Goal: Find specific page/section

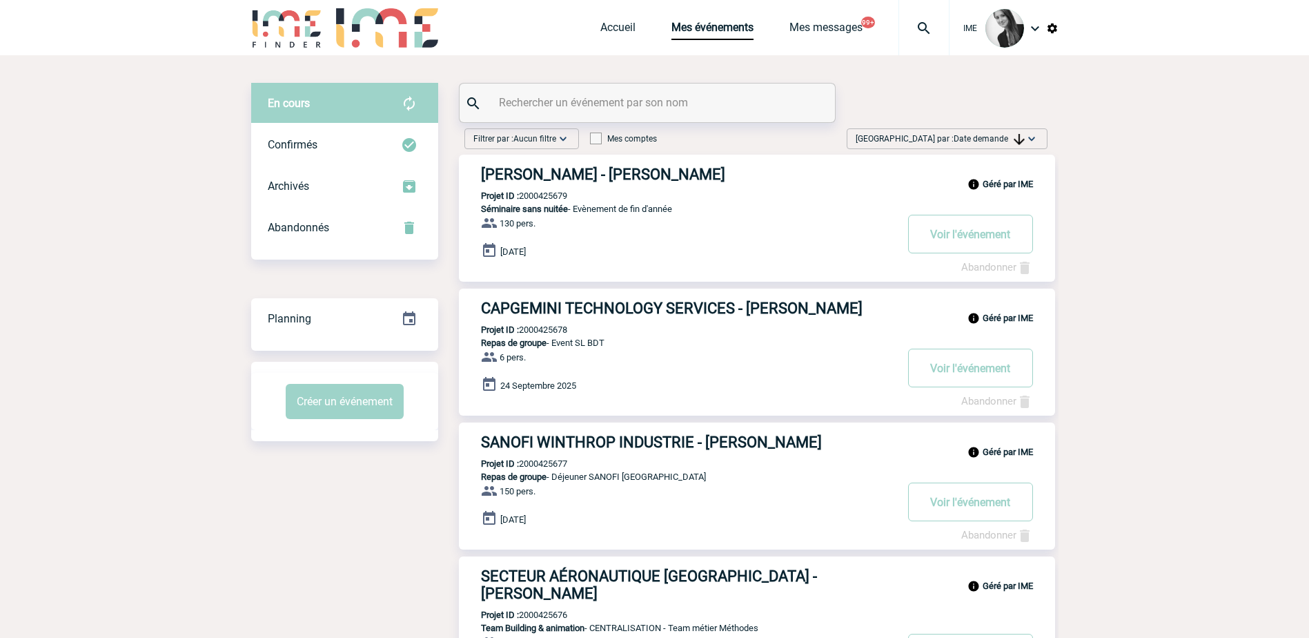
click at [982, 141] on span "Date demande" at bounding box center [989, 139] width 71 height 10
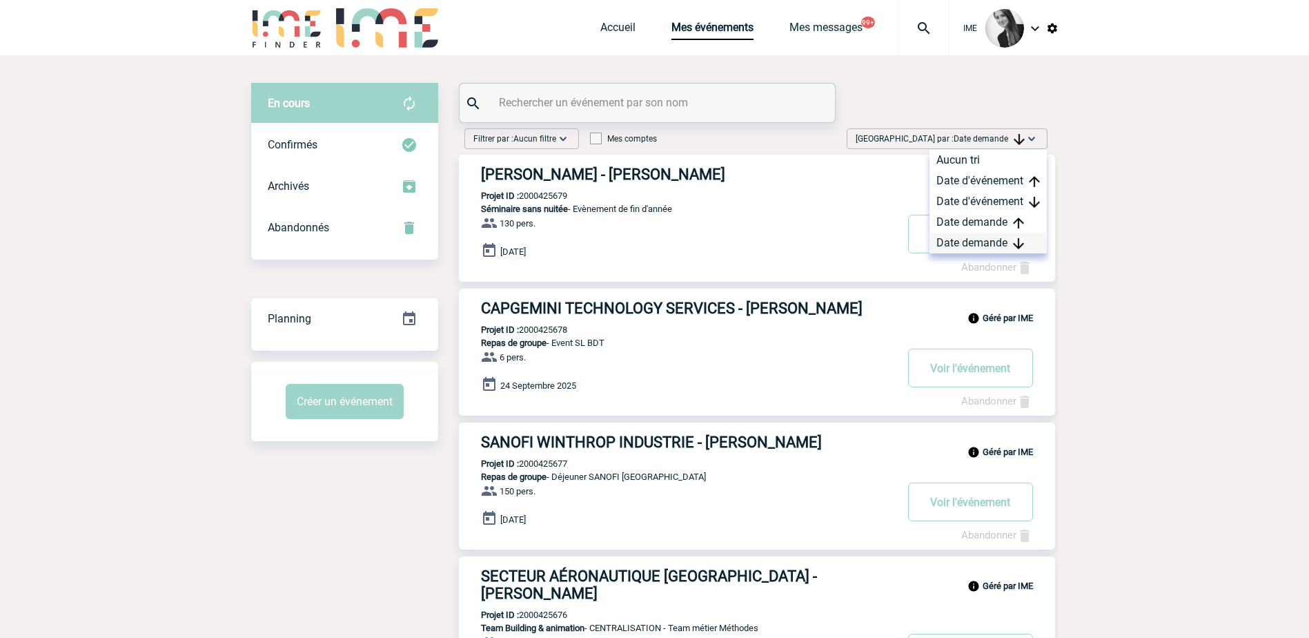
click at [965, 251] on div "Date demande" at bounding box center [988, 243] width 117 height 21
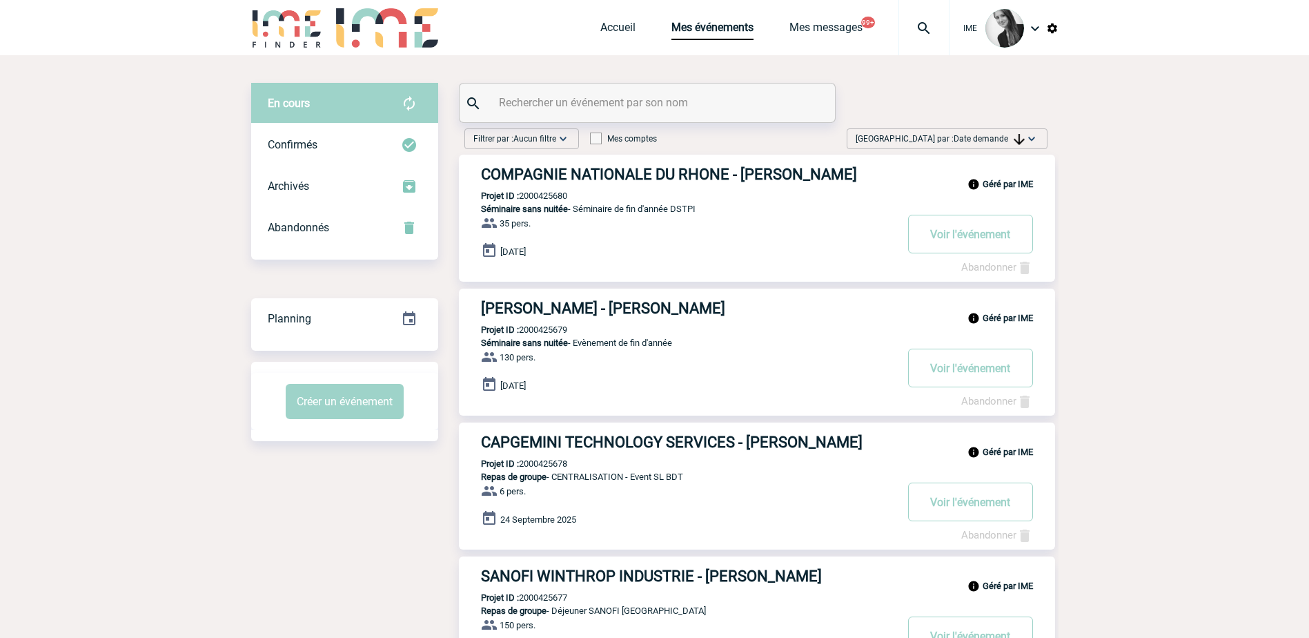
click at [1026, 133] on img at bounding box center [1032, 139] width 14 height 14
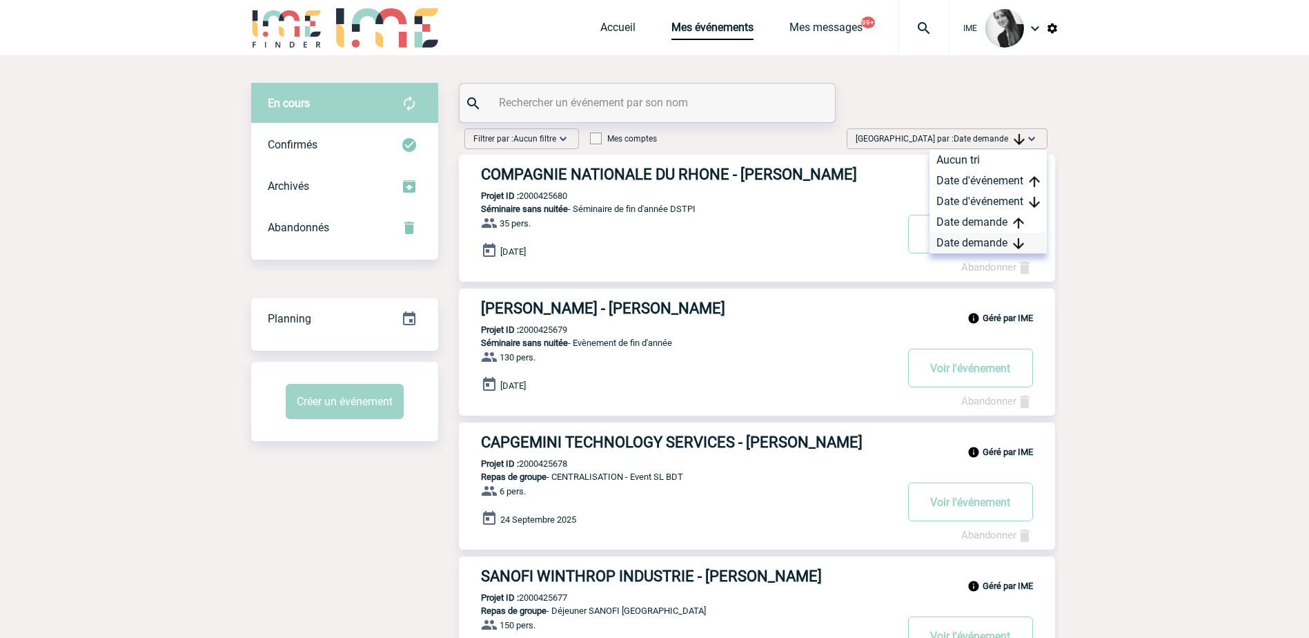
click at [976, 242] on div "Date demande" at bounding box center [988, 243] width 117 height 21
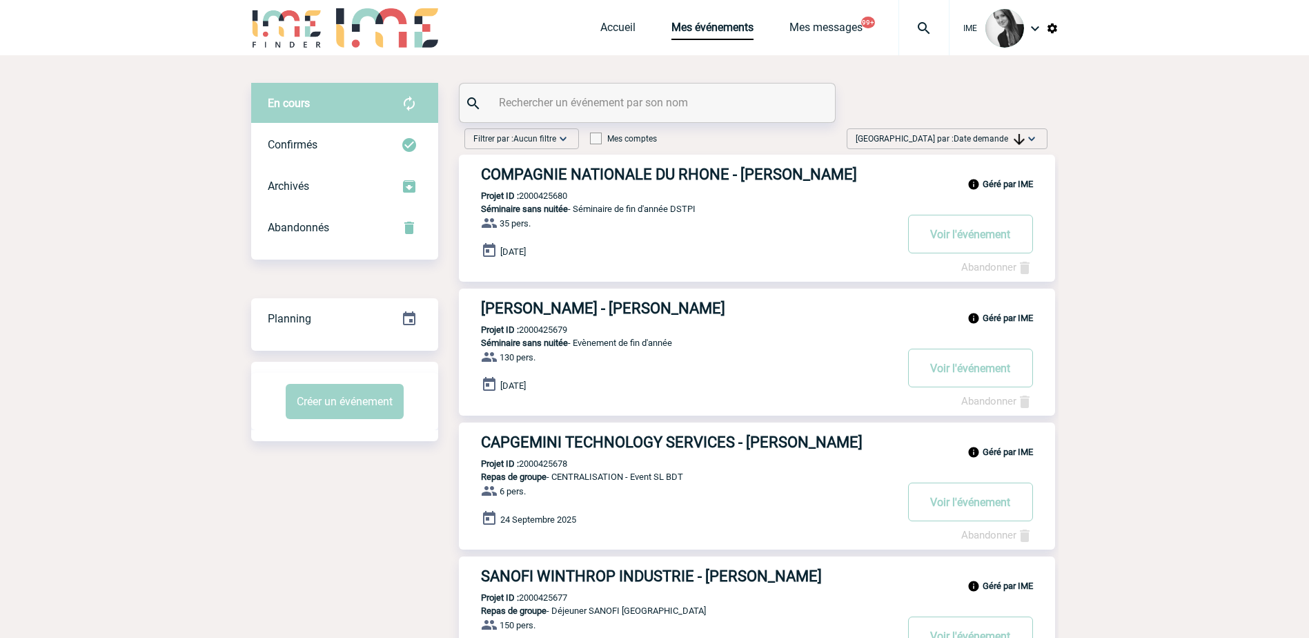
drag, startPoint x: 1095, startPoint y: 435, endPoint x: 771, endPoint y: 504, distance: 331.6
drag, startPoint x: 249, startPoint y: 573, endPoint x: 210, endPoint y: 333, distance: 242.7
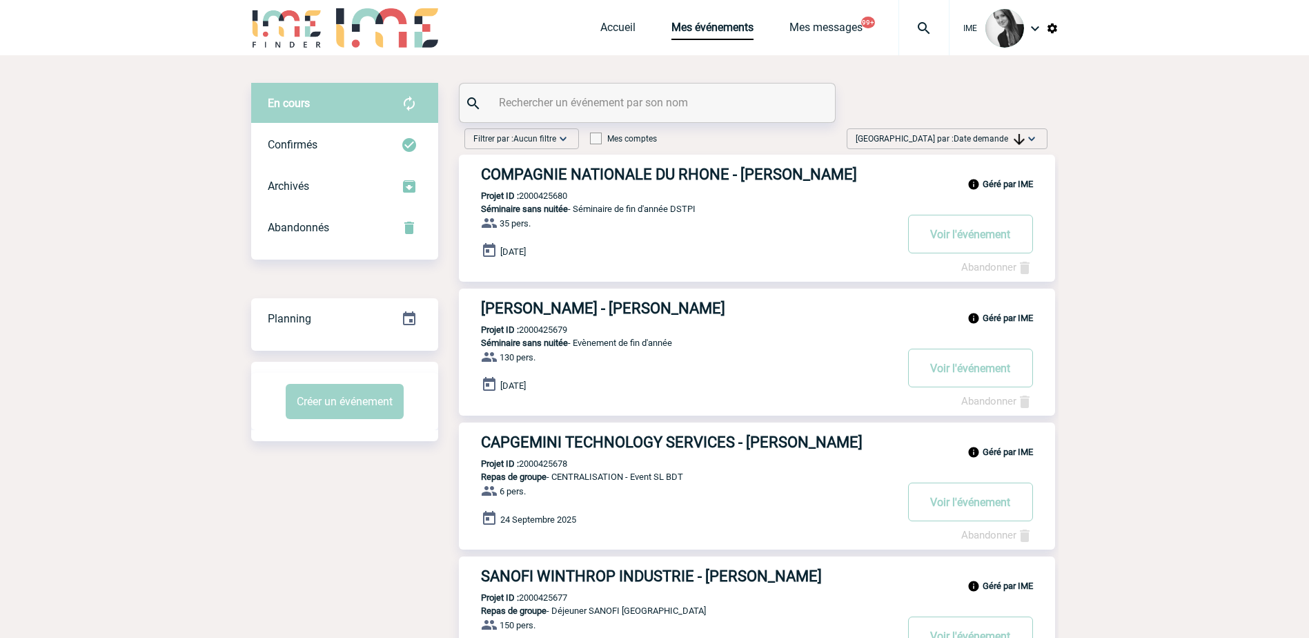
drag, startPoint x: 1161, startPoint y: 231, endPoint x: 344, endPoint y: 509, distance: 862.9
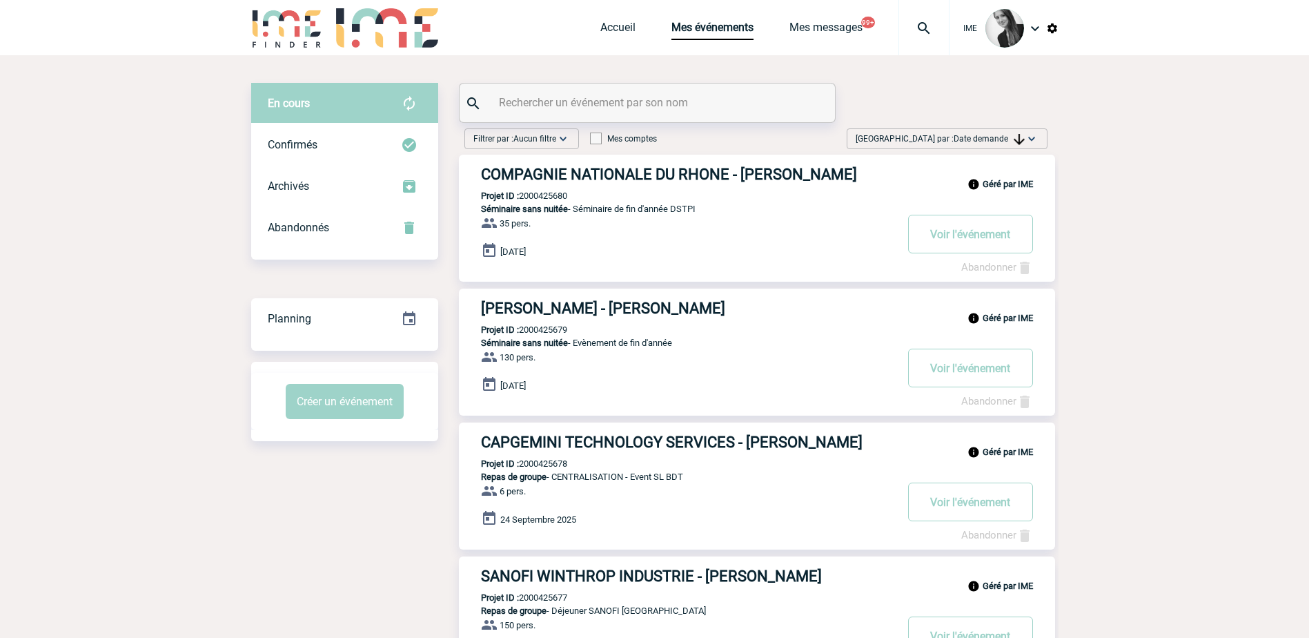
drag, startPoint x: 322, startPoint y: 518, endPoint x: 182, endPoint y: 321, distance: 242.0
drag, startPoint x: 132, startPoint y: 277, endPoint x: 673, endPoint y: 82, distance: 574.5
click at [1012, 137] on span "Date demande" at bounding box center [989, 139] width 71 height 10
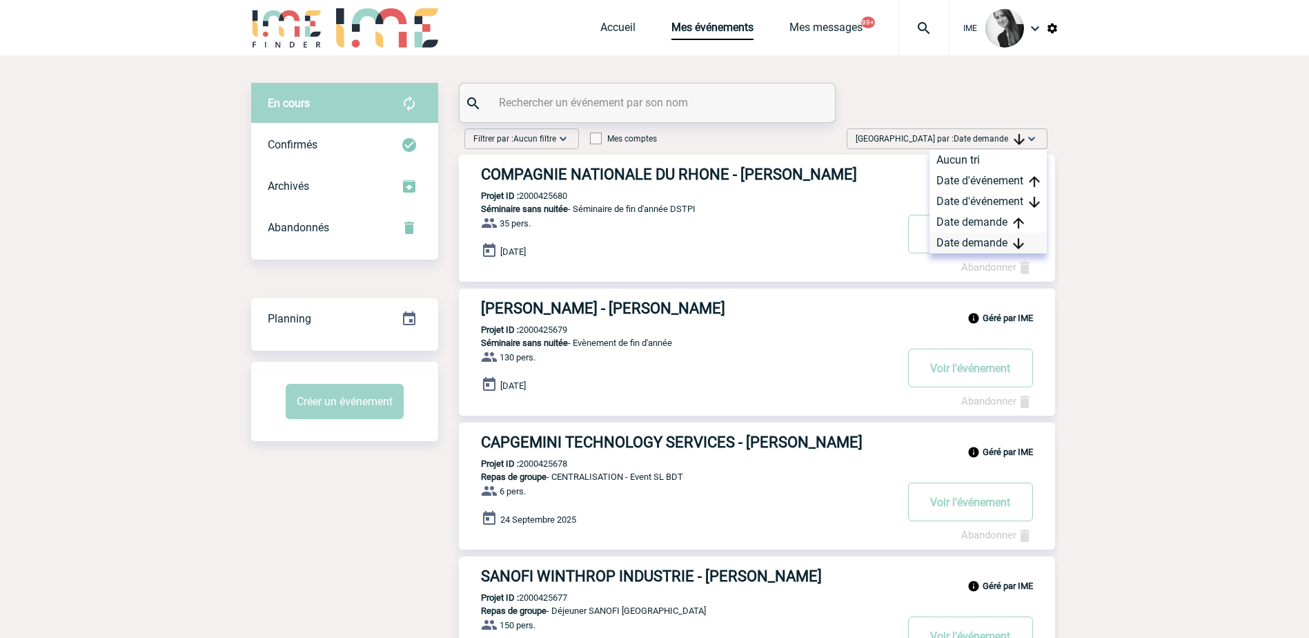
click at [1001, 239] on div "Date demande" at bounding box center [988, 243] width 117 height 21
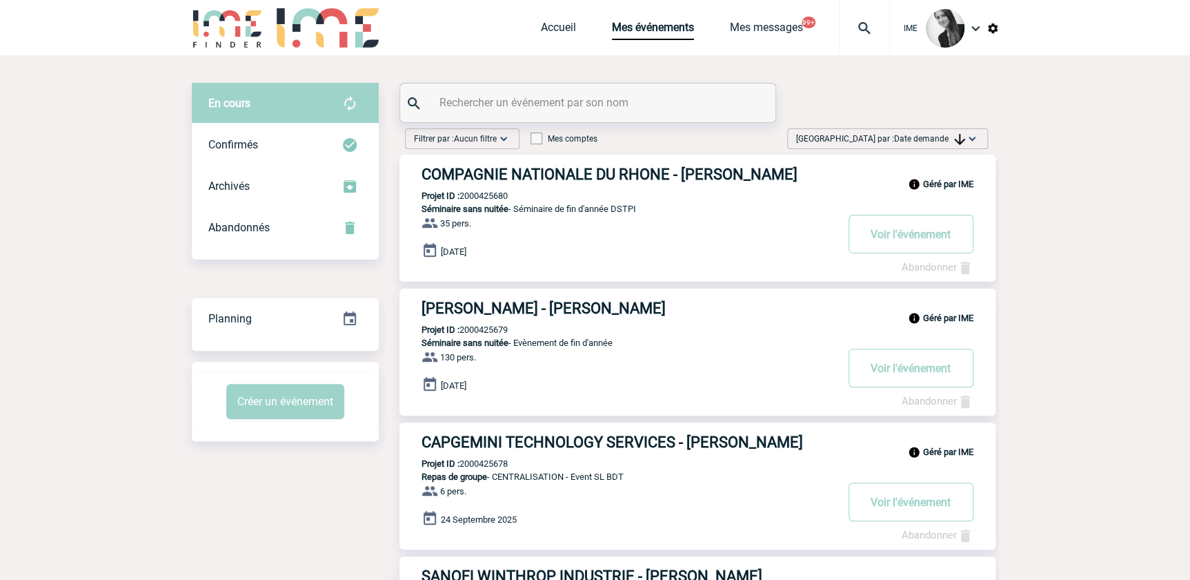
click at [921, 130] on div "[GEOGRAPHIC_DATA] par : Date demande Aucun tri Date d'événement Date d'événemen…" at bounding box center [887, 138] width 201 height 21
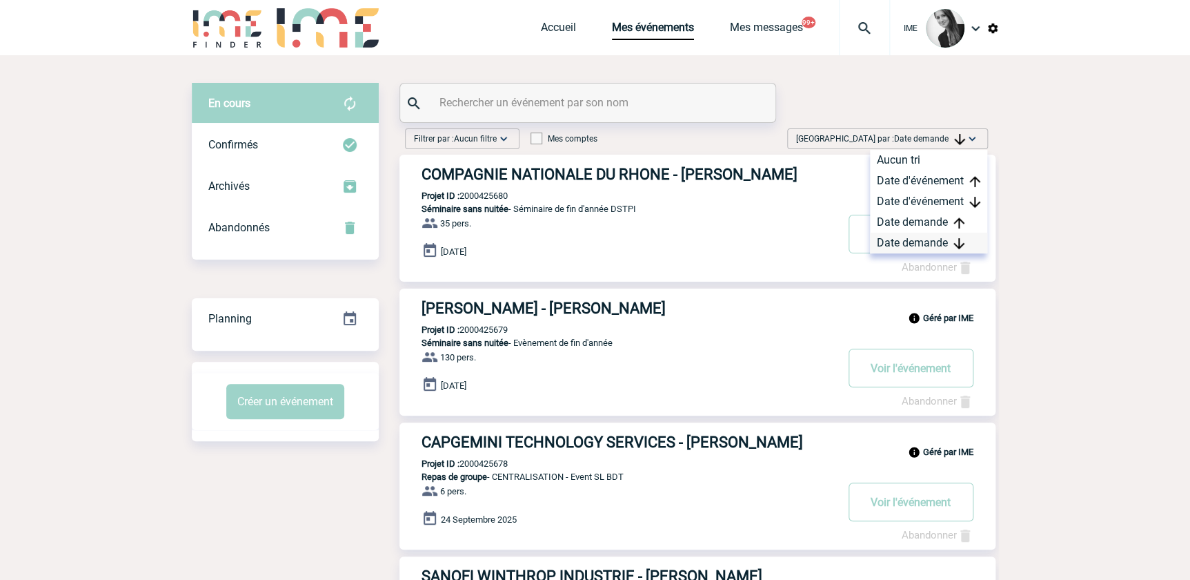
click at [897, 239] on div "Date demande" at bounding box center [928, 243] width 117 height 21
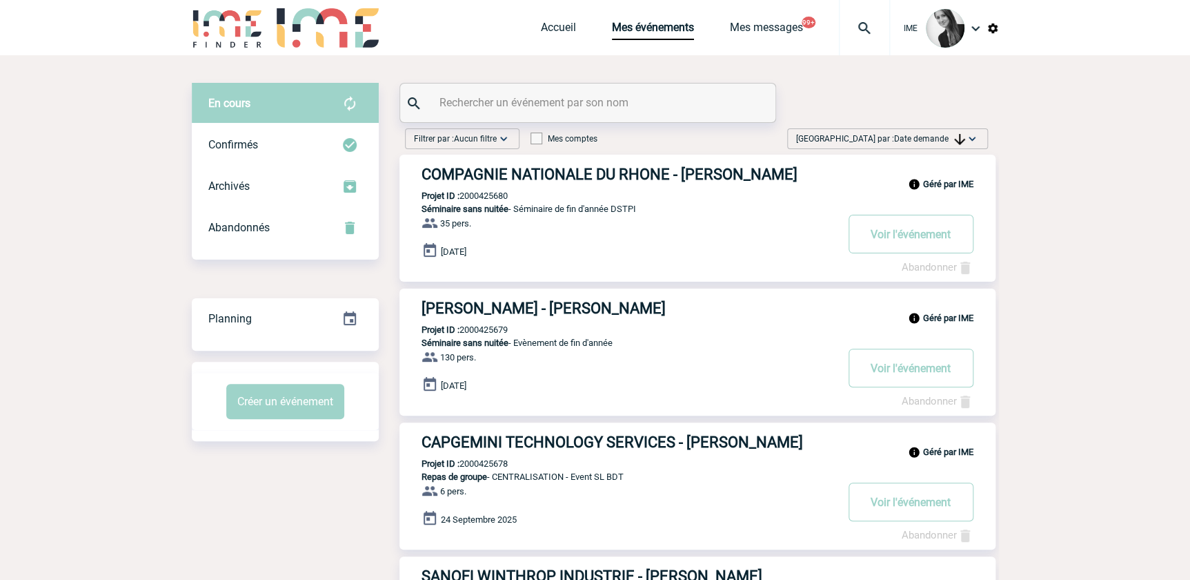
click at [945, 135] on span "Date demande" at bounding box center [929, 139] width 71 height 10
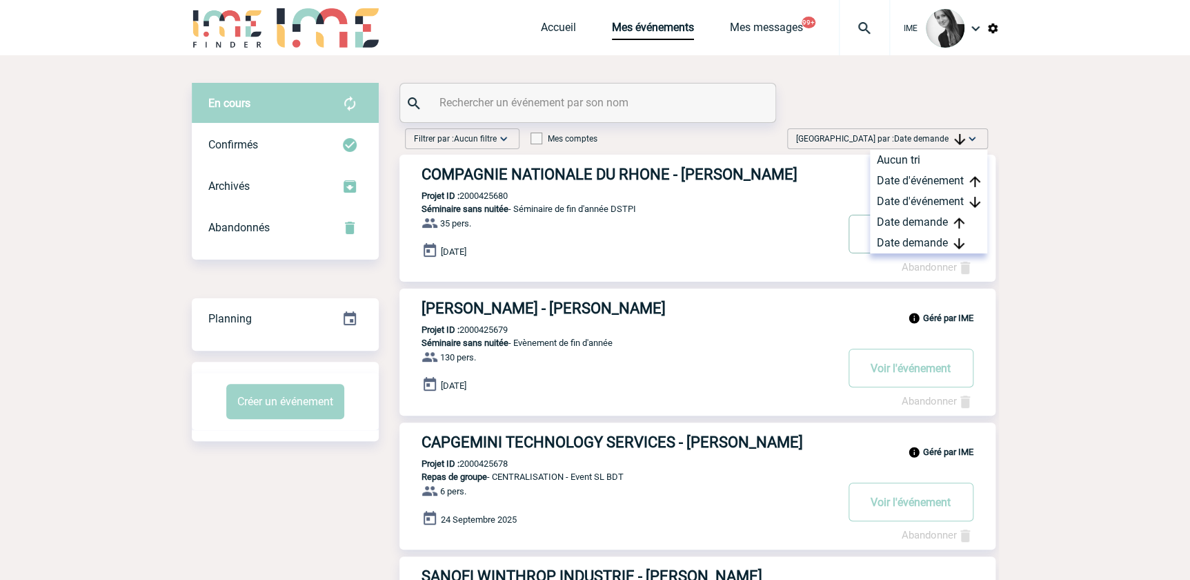
drag, startPoint x: 901, startPoint y: 238, endPoint x: 854, endPoint y: 256, distance: 49.6
click at [898, 238] on div "Date demande" at bounding box center [928, 243] width 117 height 21
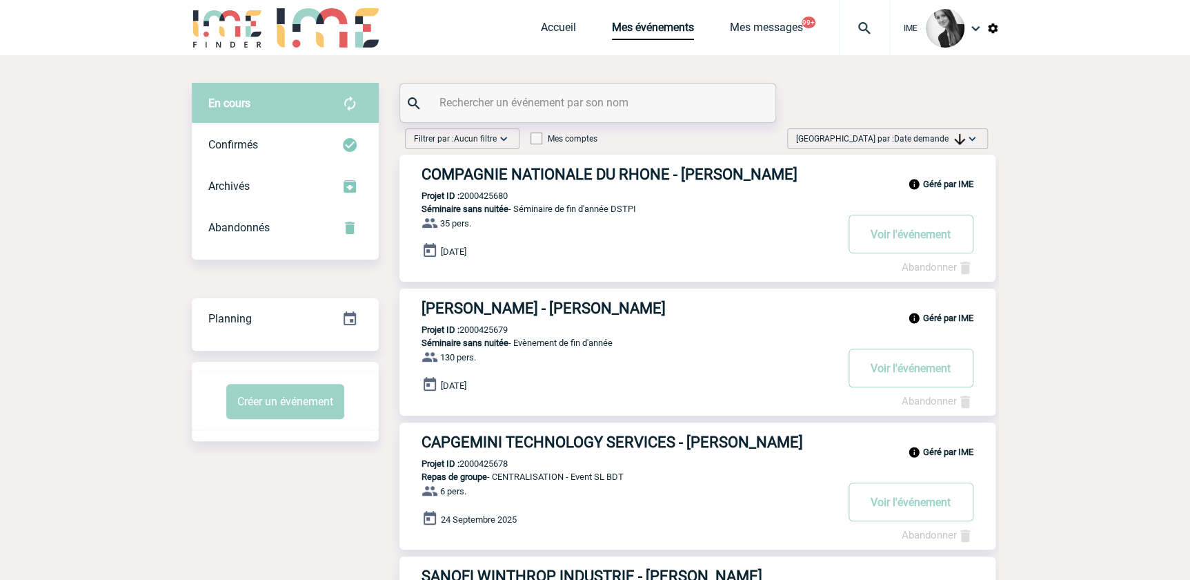
drag, startPoint x: 39, startPoint y: 422, endPoint x: 16, endPoint y: 427, distance: 23.3
drag, startPoint x: 966, startPoint y: 132, endPoint x: 948, endPoint y: 211, distance: 81.4
click at [965, 132] on img at bounding box center [972, 139] width 14 height 14
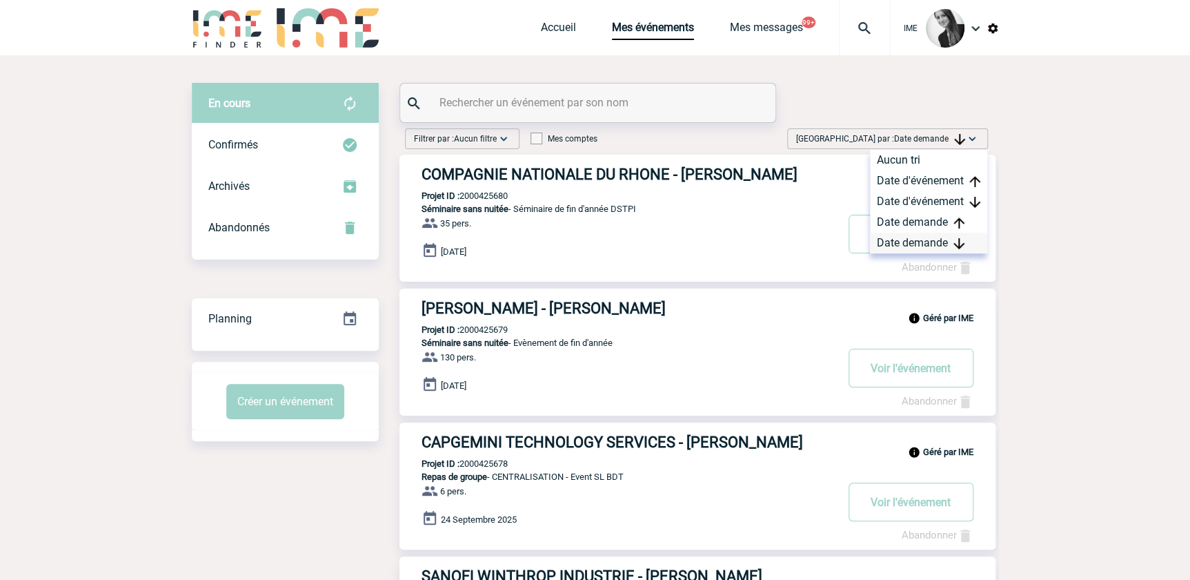
drag, startPoint x: 932, startPoint y: 239, endPoint x: 939, endPoint y: 238, distance: 7.0
click at [939, 238] on div "Date demande" at bounding box center [928, 243] width 117 height 21
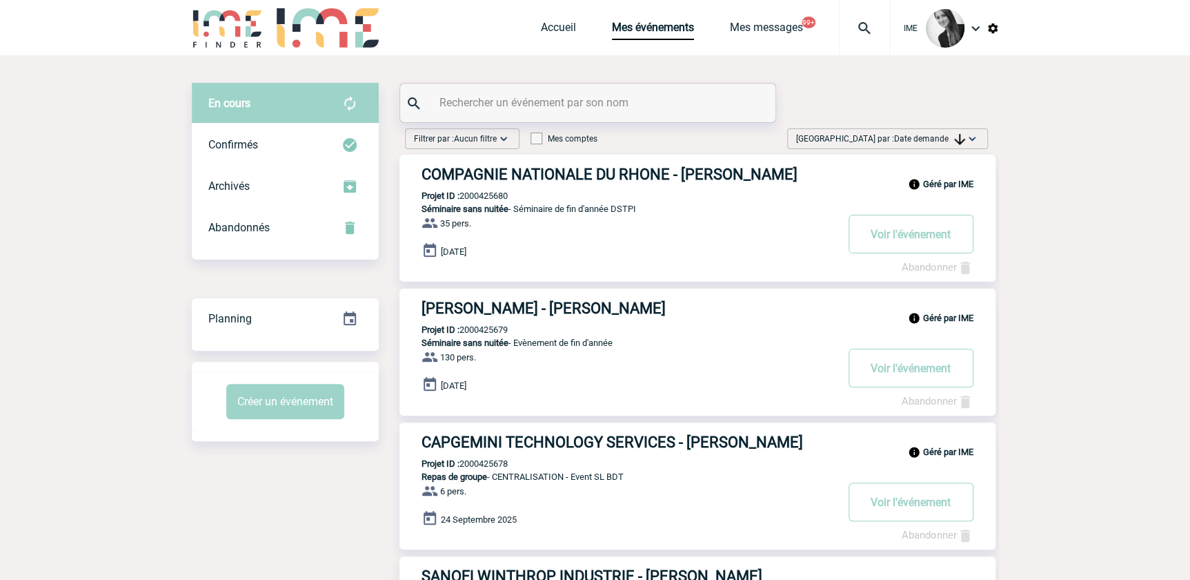
drag, startPoint x: 276, startPoint y: 495, endPoint x: 239, endPoint y: 498, distance: 37.4
